Goal: Information Seeking & Learning: Learn about a topic

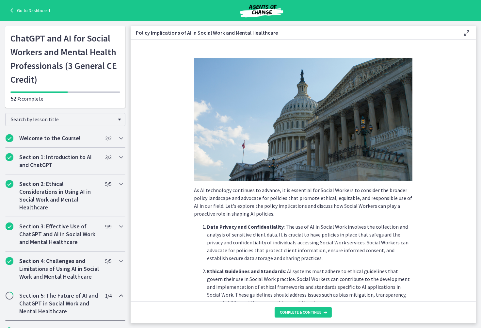
scroll to position [511, 0]
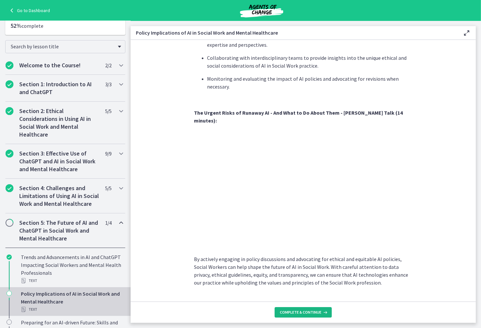
click at [292, 312] on span "Complete & continue" at bounding box center [300, 311] width 41 height 5
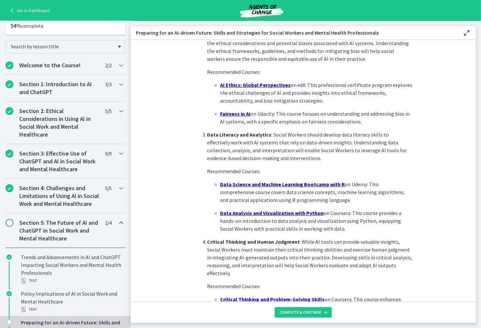
scroll to position [396, 0]
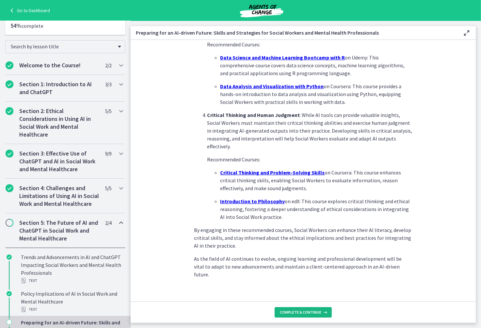
click at [311, 315] on button "Complete & continue" at bounding box center [302, 312] width 57 height 10
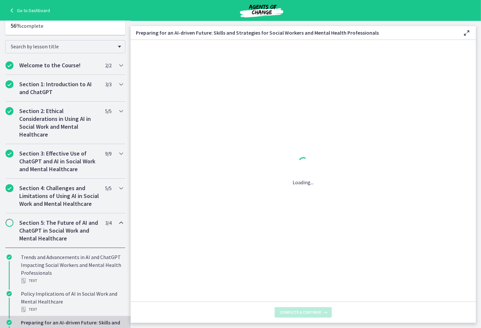
scroll to position [0, 0]
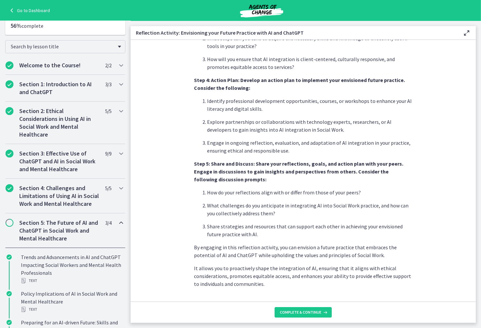
scroll to position [485, 0]
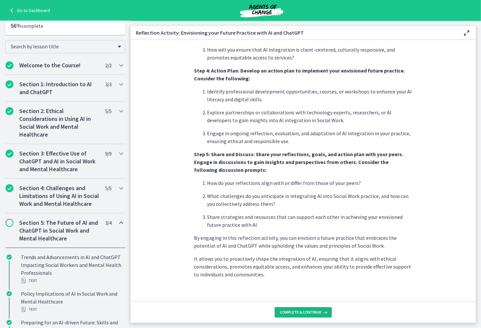
click at [285, 311] on span "Complete & continue" at bounding box center [300, 311] width 41 height 5
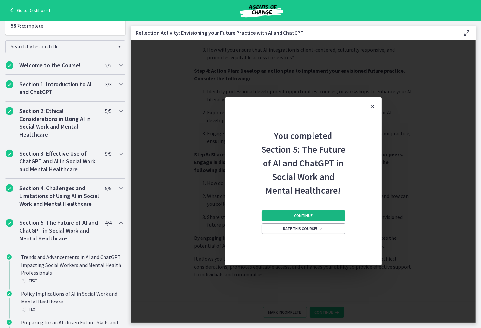
click at [298, 220] on button "Continue" at bounding box center [303, 215] width 84 height 10
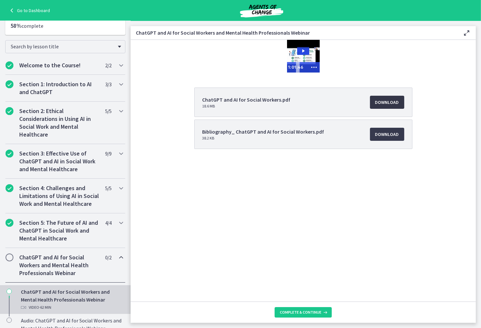
click at [391, 104] on span "Download Opens in a new window" at bounding box center [387, 102] width 24 height 8
click at [302, 312] on span "Complete & continue" at bounding box center [300, 311] width 41 height 5
